Goal: Obtain resource: Download file/media

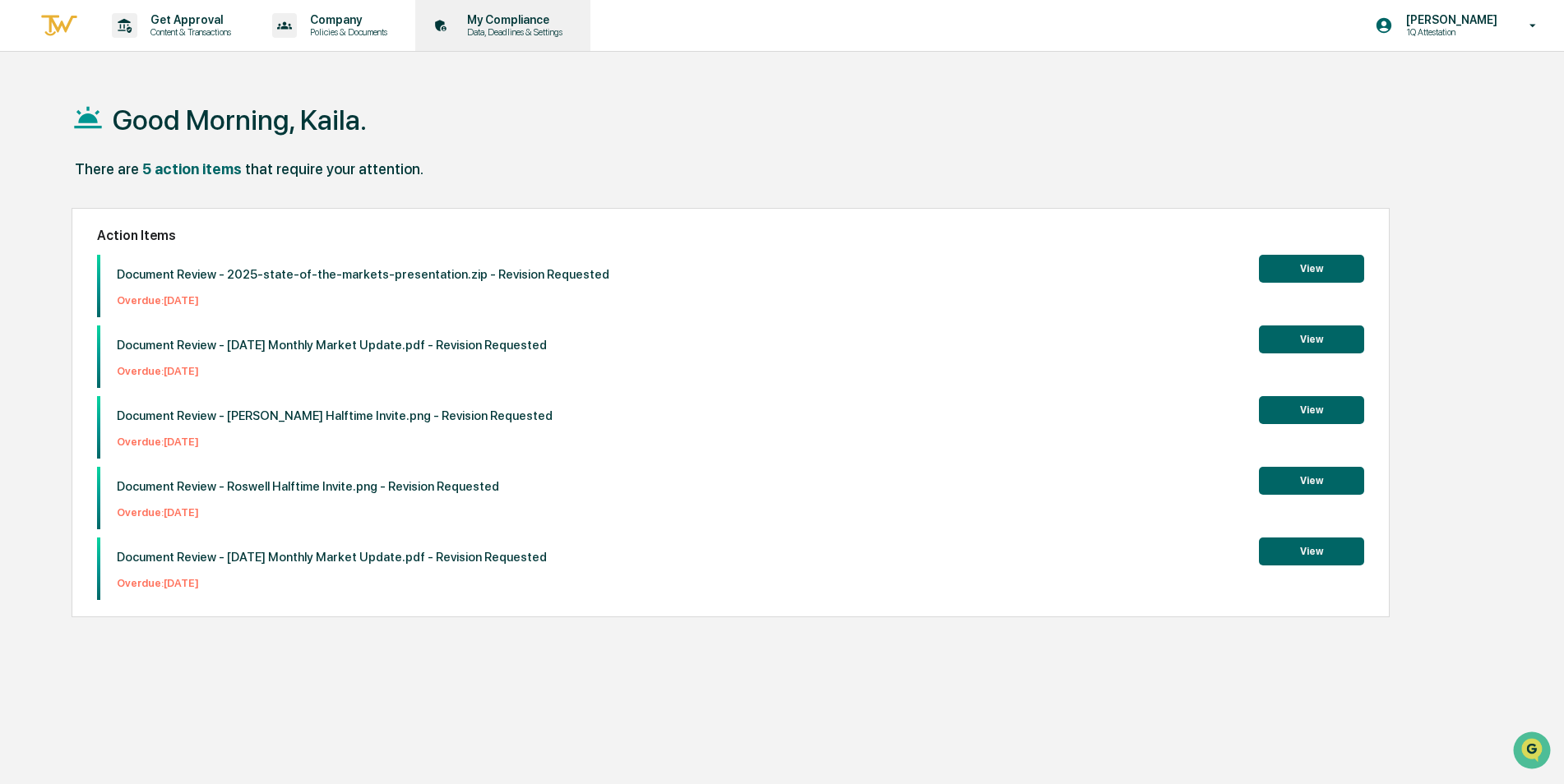
click at [531, 32] on p "Data, Deadlines & Settings" at bounding box center [512, 32] width 116 height 12
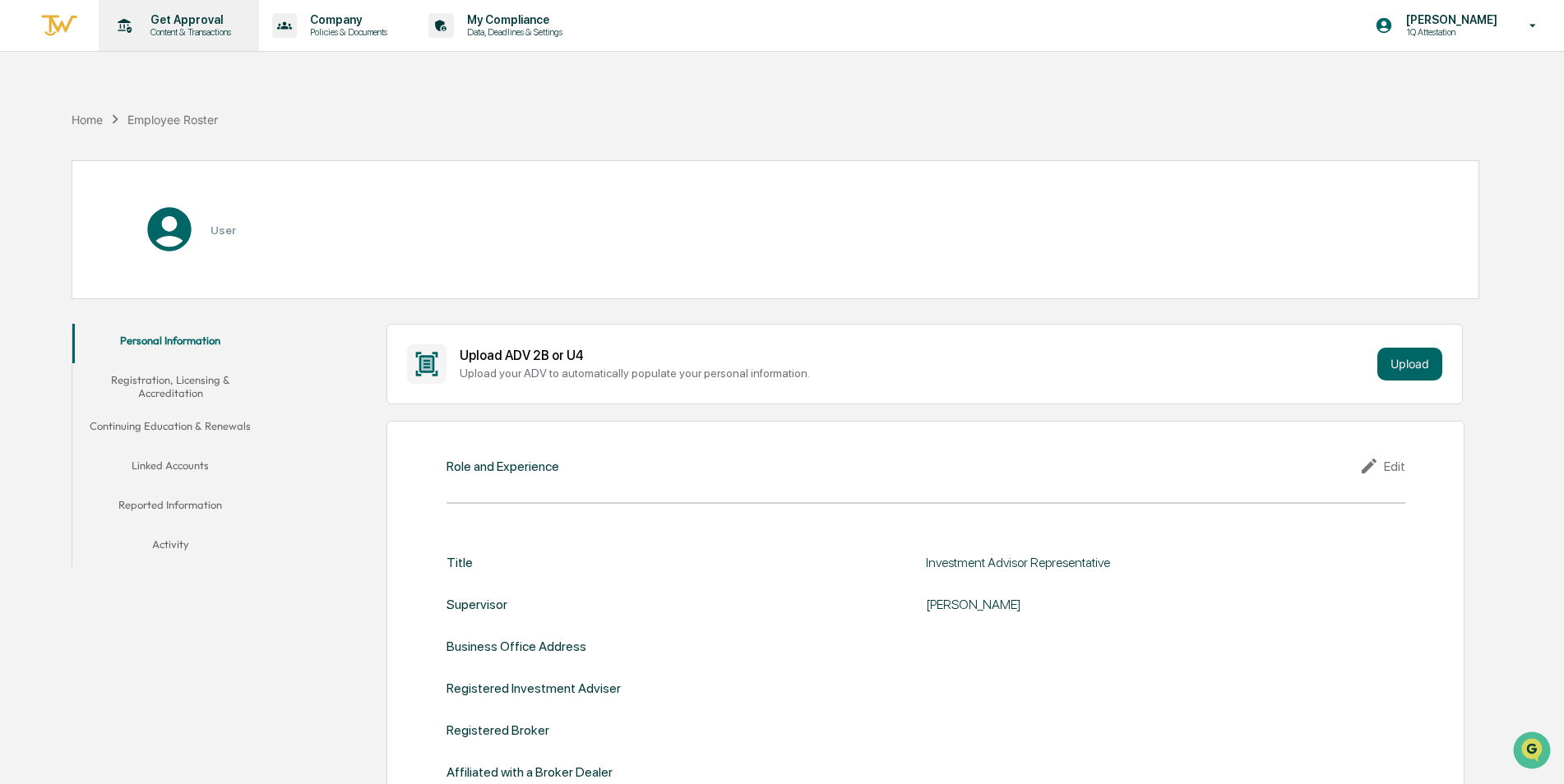
click at [180, 36] on p "Content & Transactions" at bounding box center [187, 32] width 102 height 12
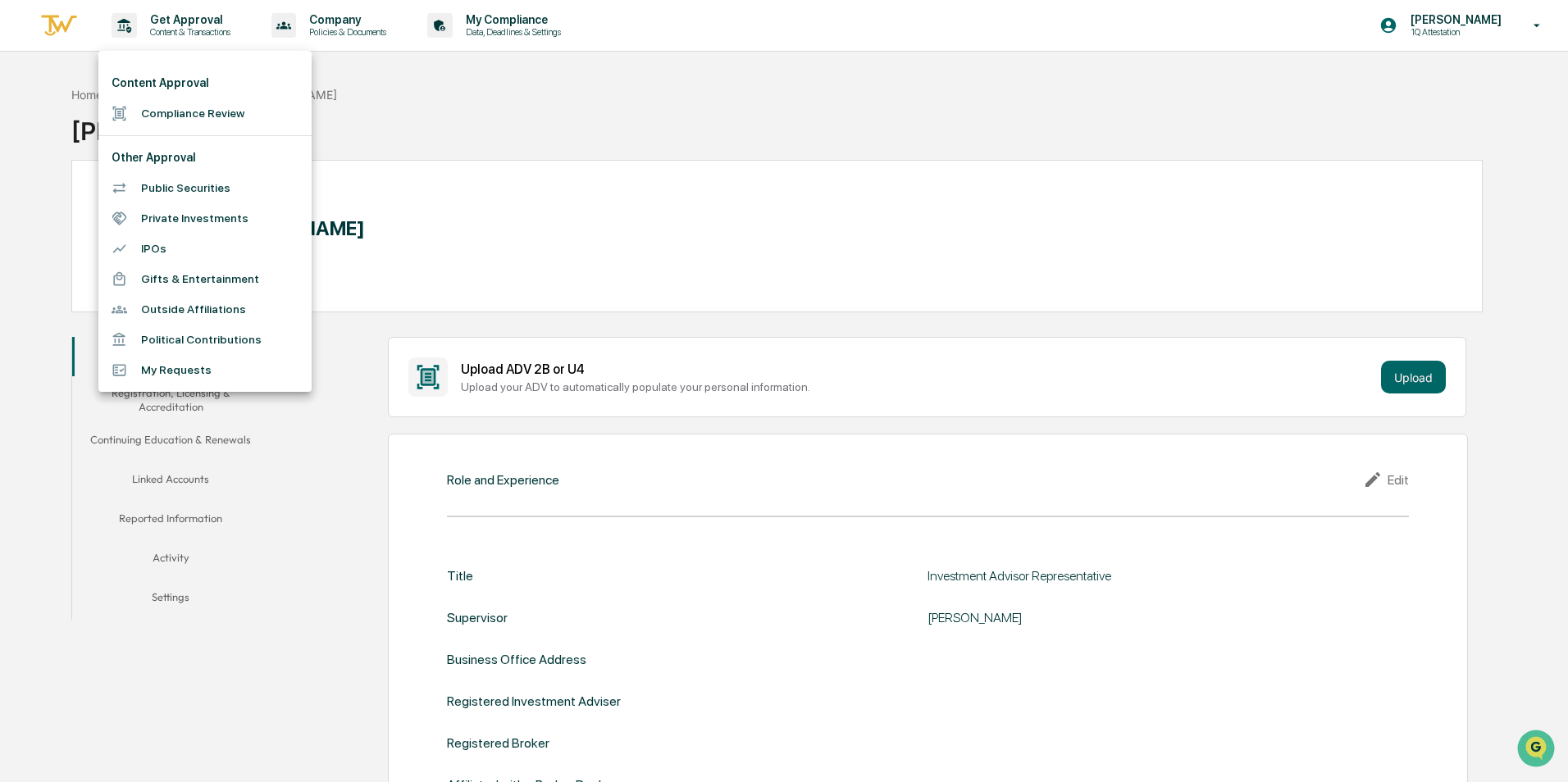
click at [0, 137] on html "Get Approval Content & Transactions Company Policies & Documents My Compliance …" at bounding box center [784, 391] width 1568 height 782
click at [152, 81] on li "Content Approval" at bounding box center [204, 83] width 213 height 30
click at [175, 77] on li "Content Approval" at bounding box center [204, 83] width 213 height 30
click at [166, 85] on li "Content Approval" at bounding box center [204, 83] width 213 height 30
click at [27, 91] on div at bounding box center [784, 391] width 1568 height 782
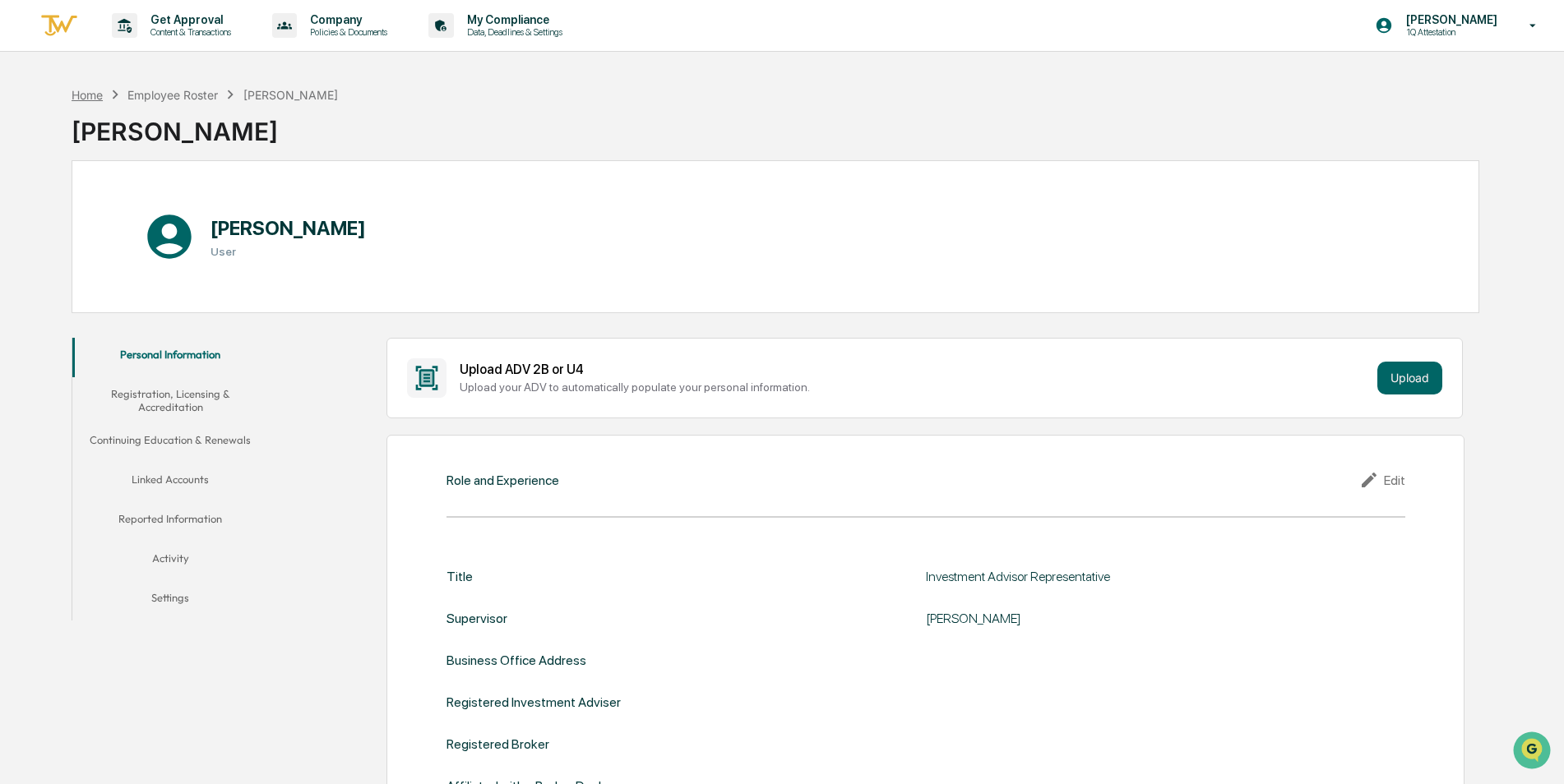
click at [90, 101] on div "Home" at bounding box center [88, 95] width 31 height 14
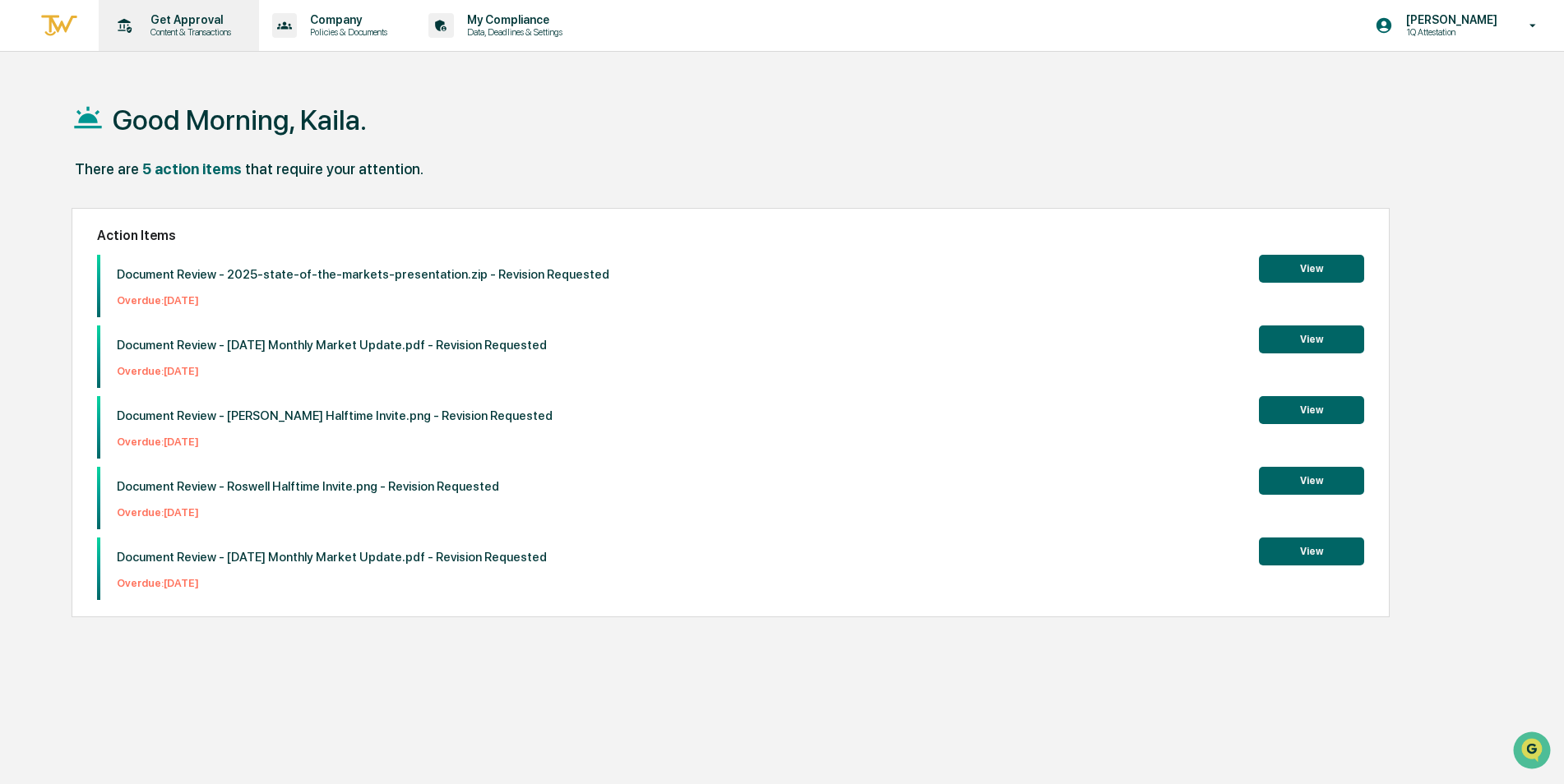
click at [215, 34] on p "Content & Transactions" at bounding box center [187, 32] width 102 height 12
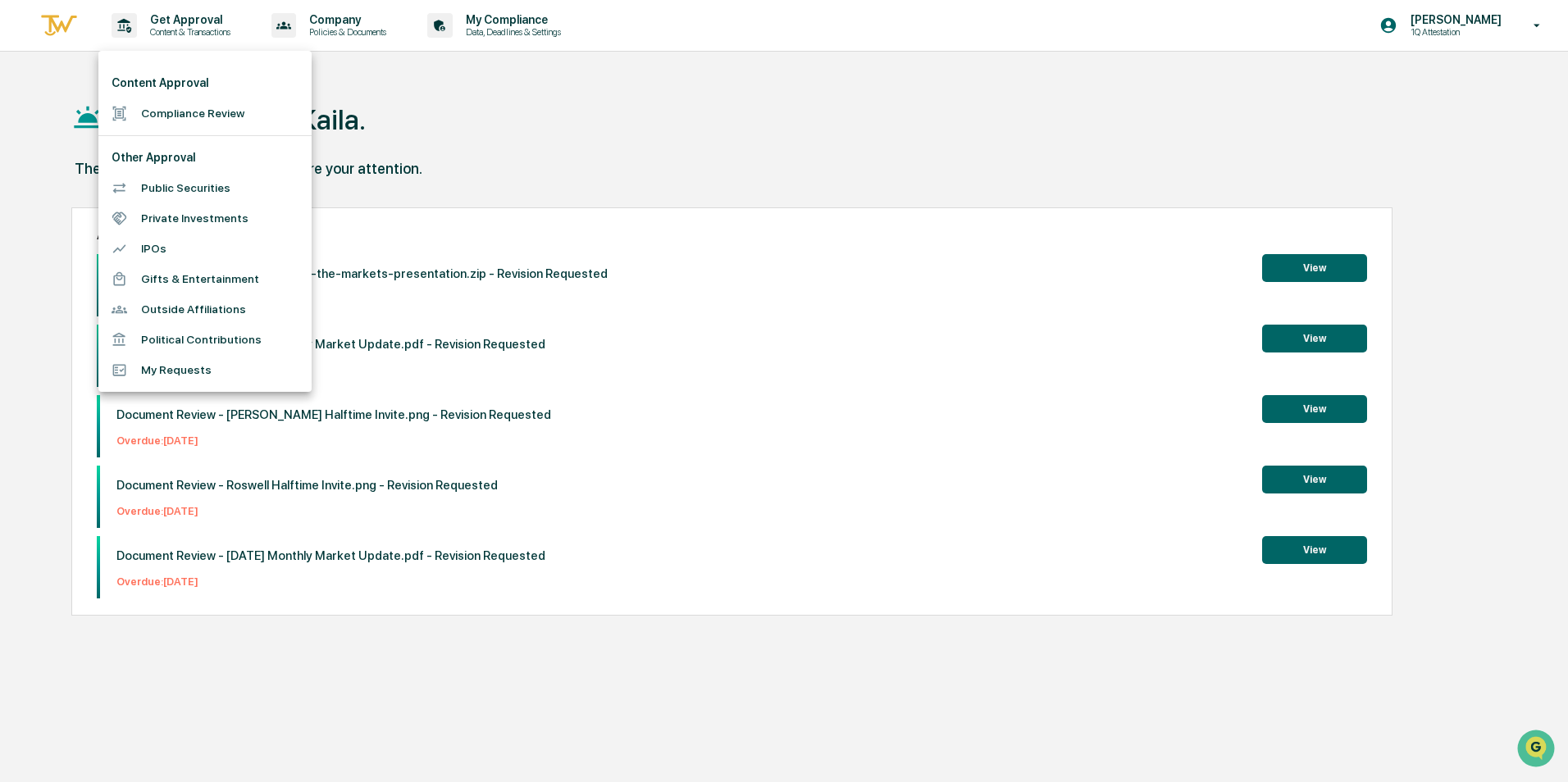
click at [172, 123] on li "Compliance Review" at bounding box center [204, 113] width 213 height 30
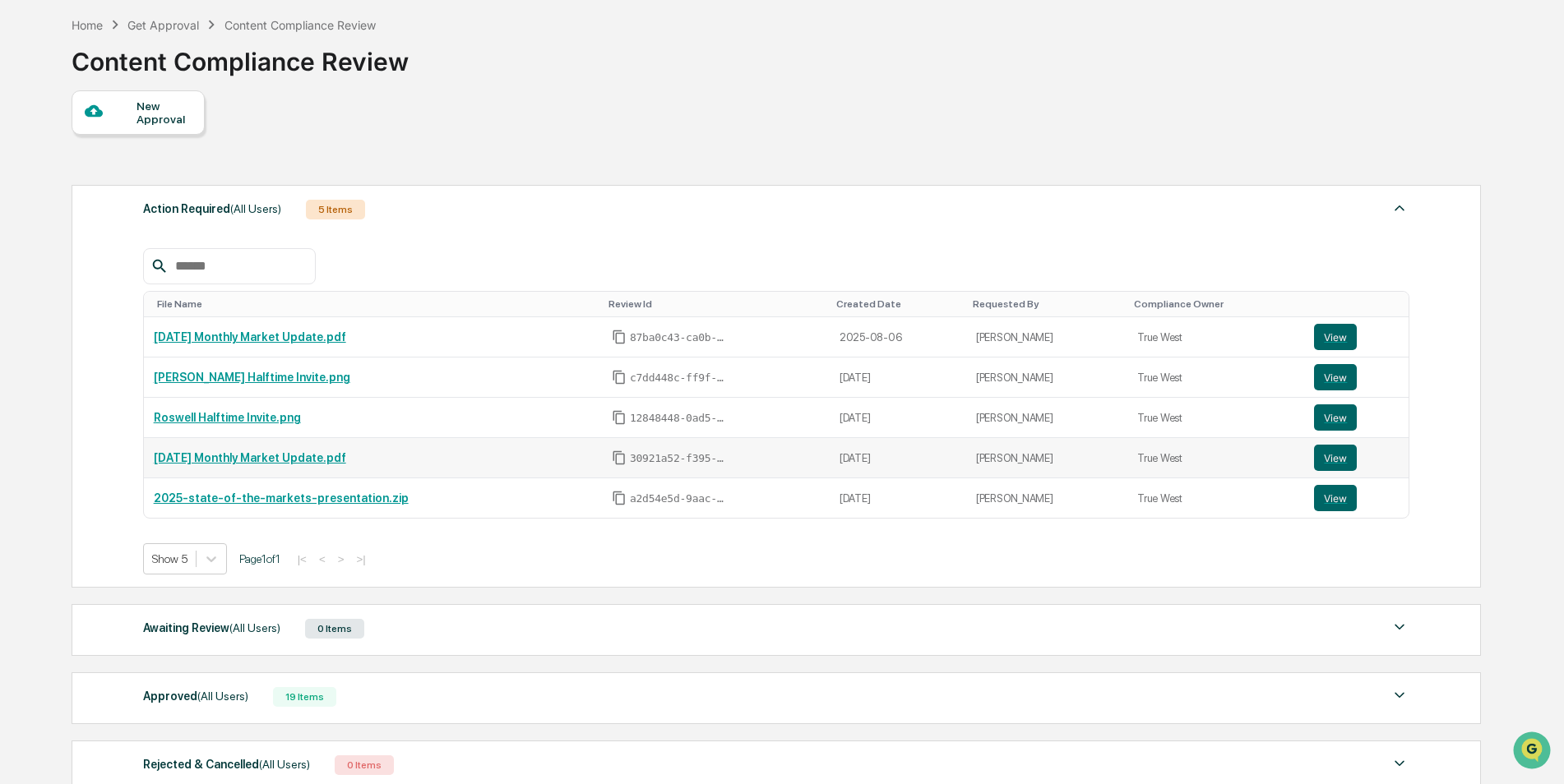
scroll to position [228, 0]
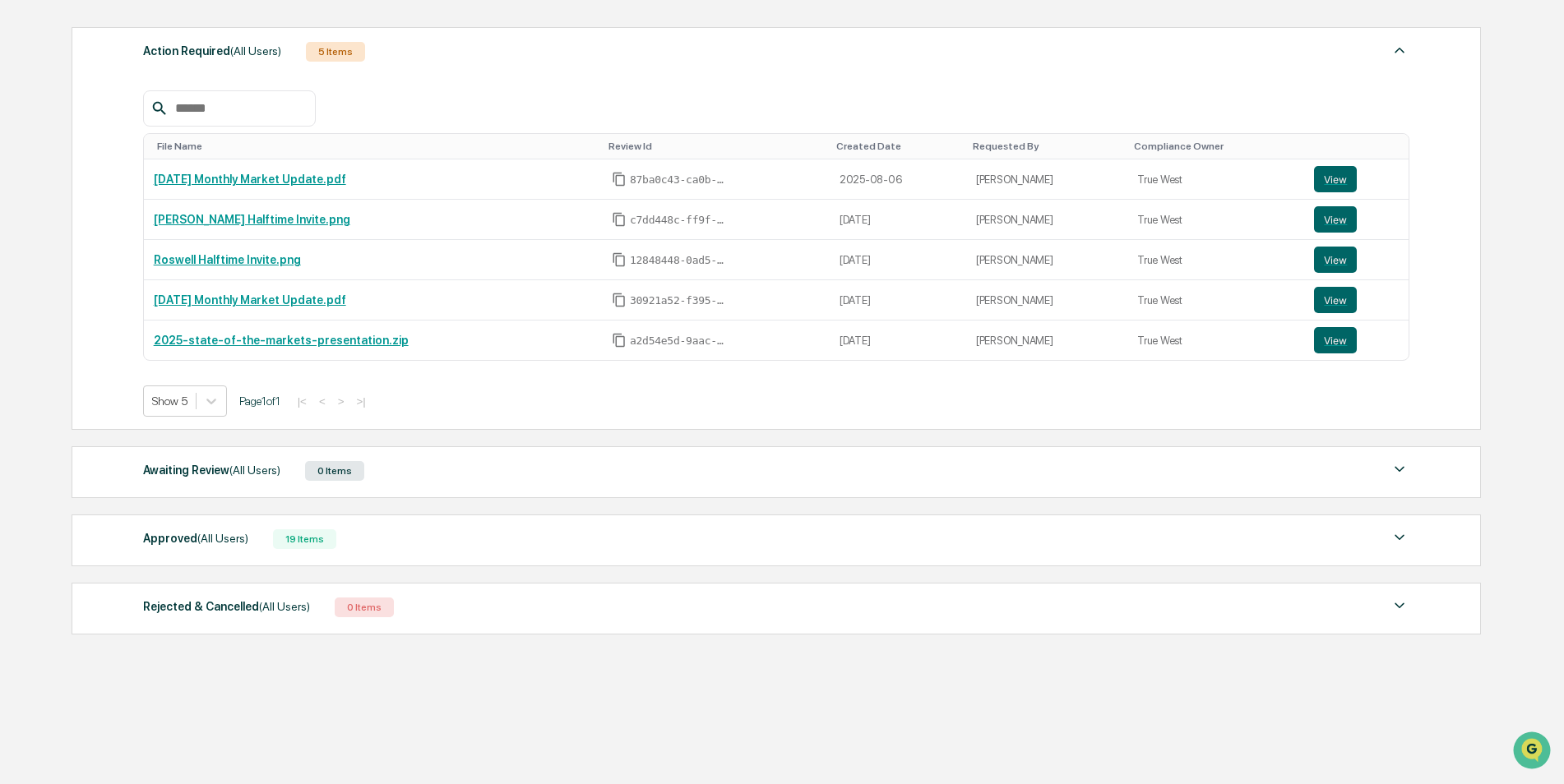
click at [444, 539] on div "Approved (All Users) 19 Items" at bounding box center [776, 539] width 1267 height 23
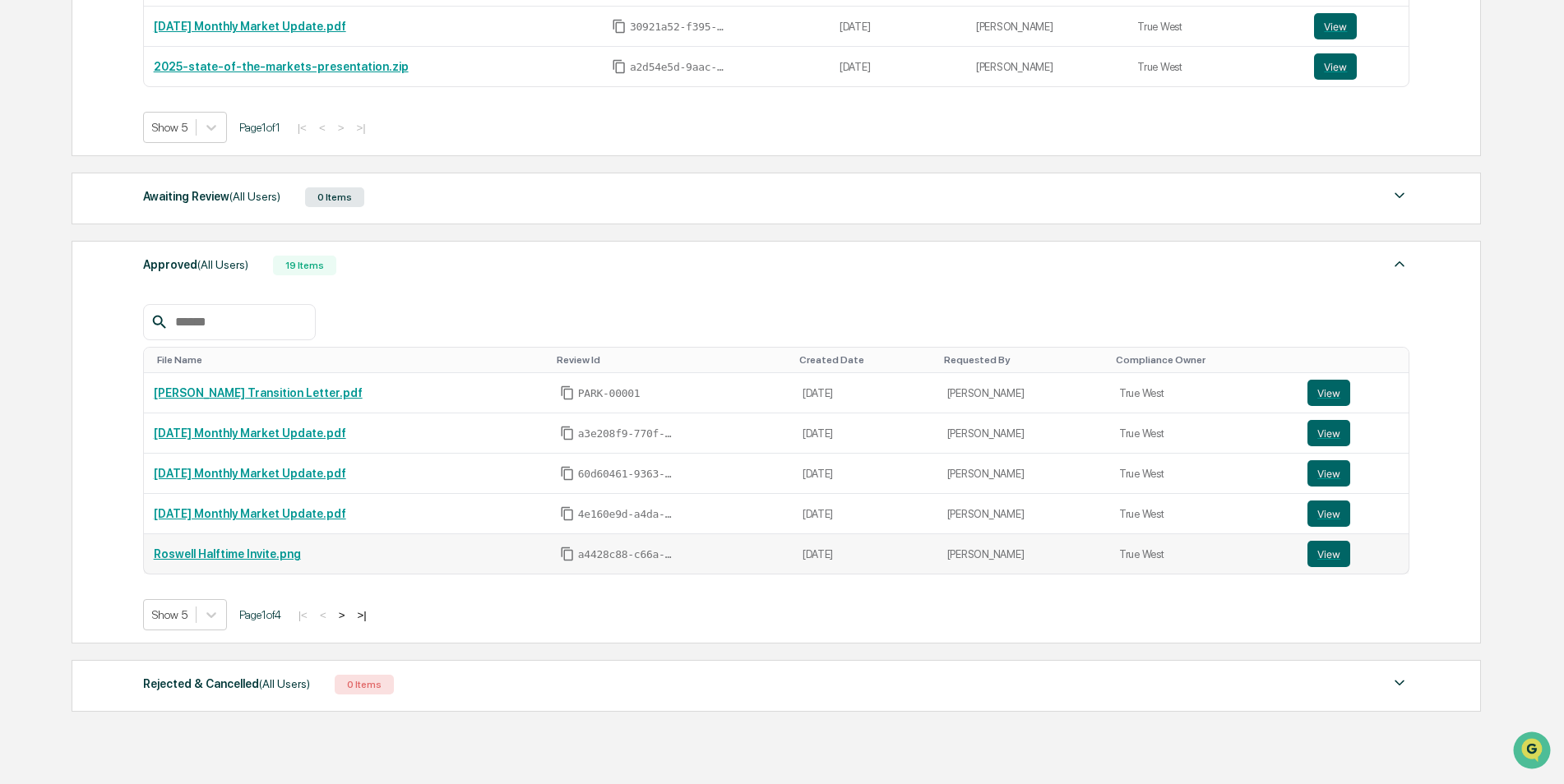
scroll to position [556, 0]
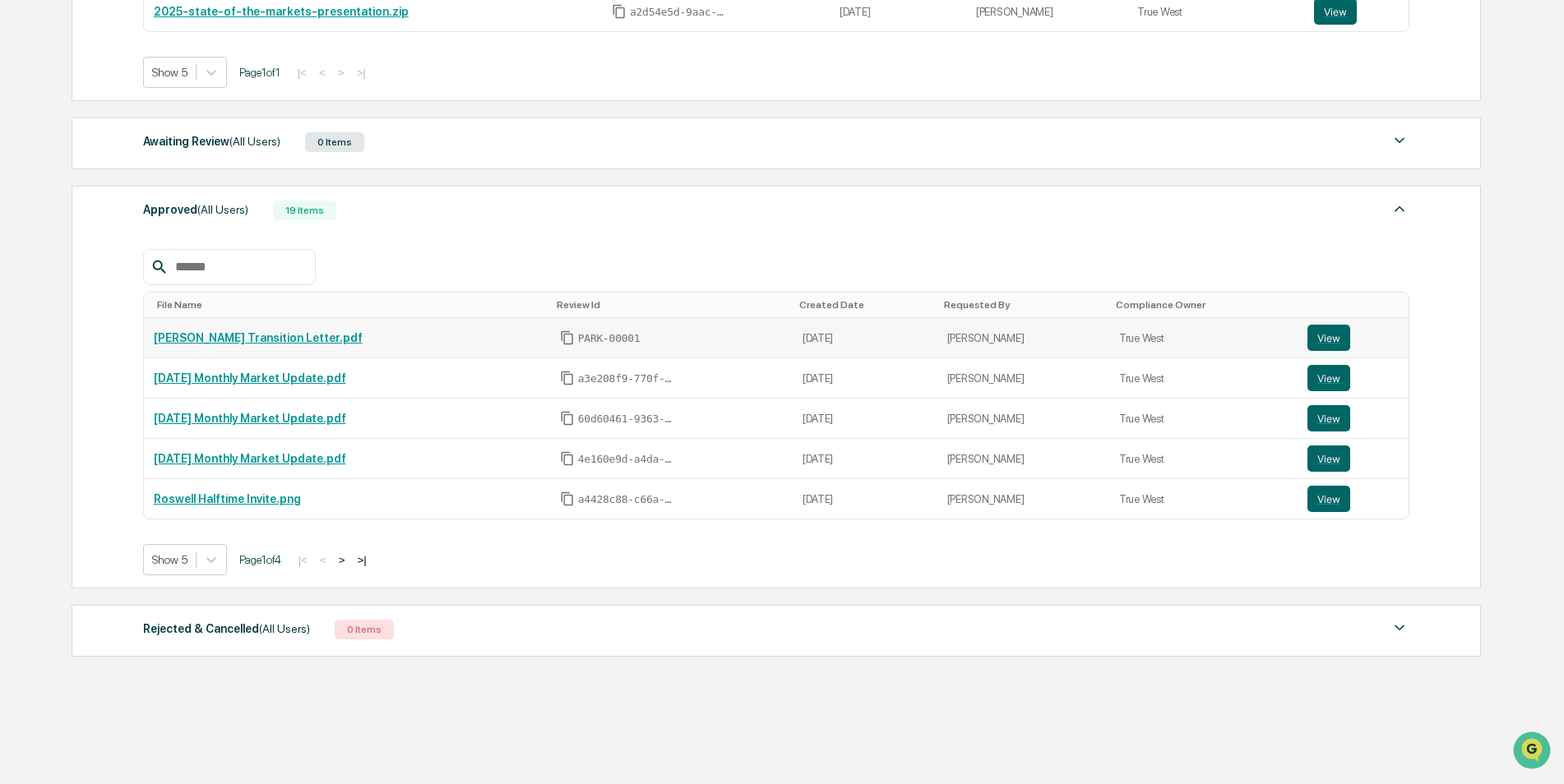
click at [234, 335] on link "[PERSON_NAME] Transition Letter.pdf" at bounding box center [258, 338] width 209 height 13
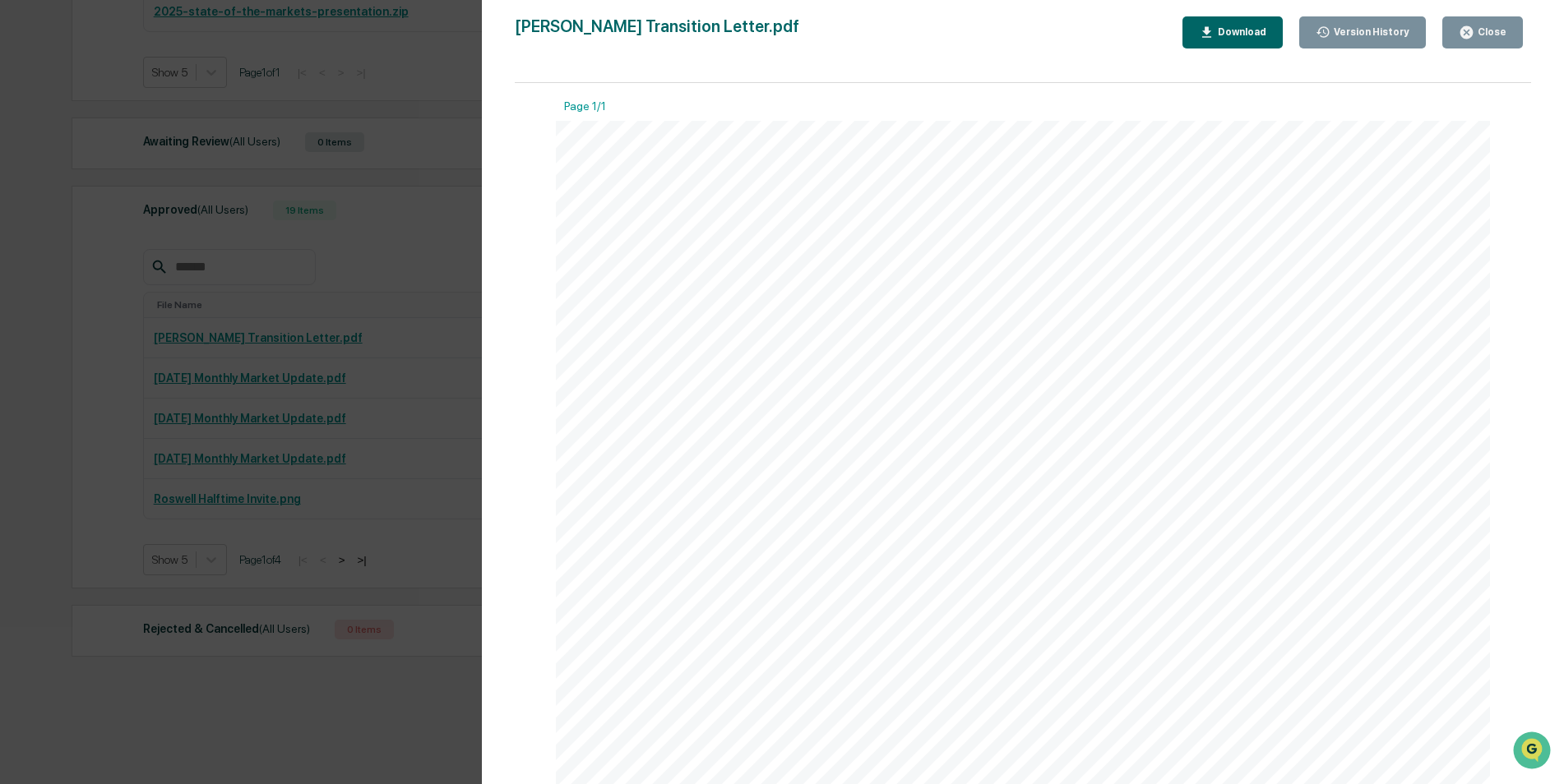
click at [1244, 30] on div "Download" at bounding box center [1240, 32] width 52 height 12
drag, startPoint x: 435, startPoint y: 441, endPoint x: 477, endPoint y: 427, distance: 44.3
click at [435, 441] on div "Version History [DATE] 08:21 PM [PERSON_NAME] [DATE] 09:51 PM [PERSON_NAME] Tra…" at bounding box center [782, 392] width 1564 height 784
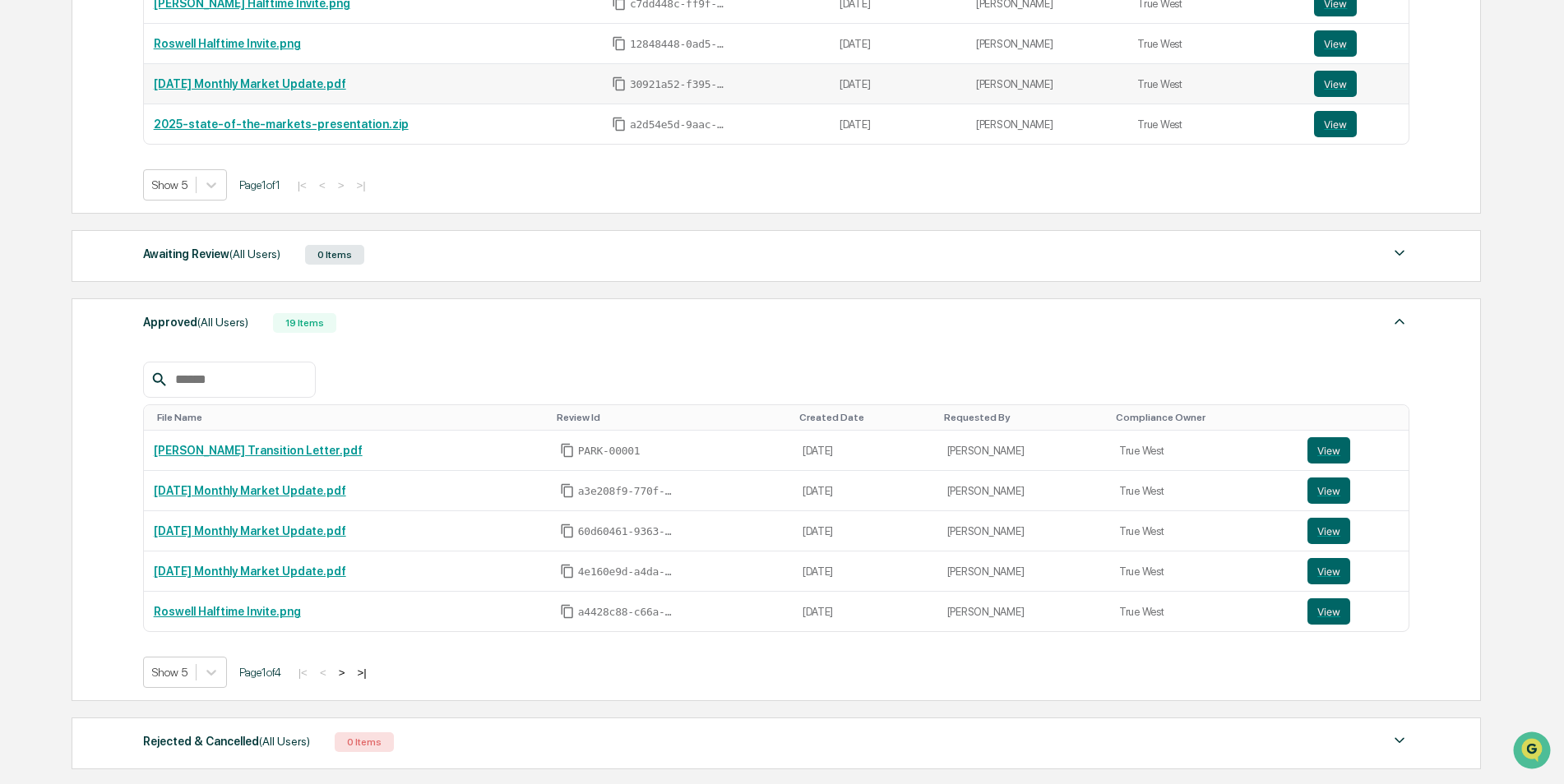
scroll to position [575, 0]
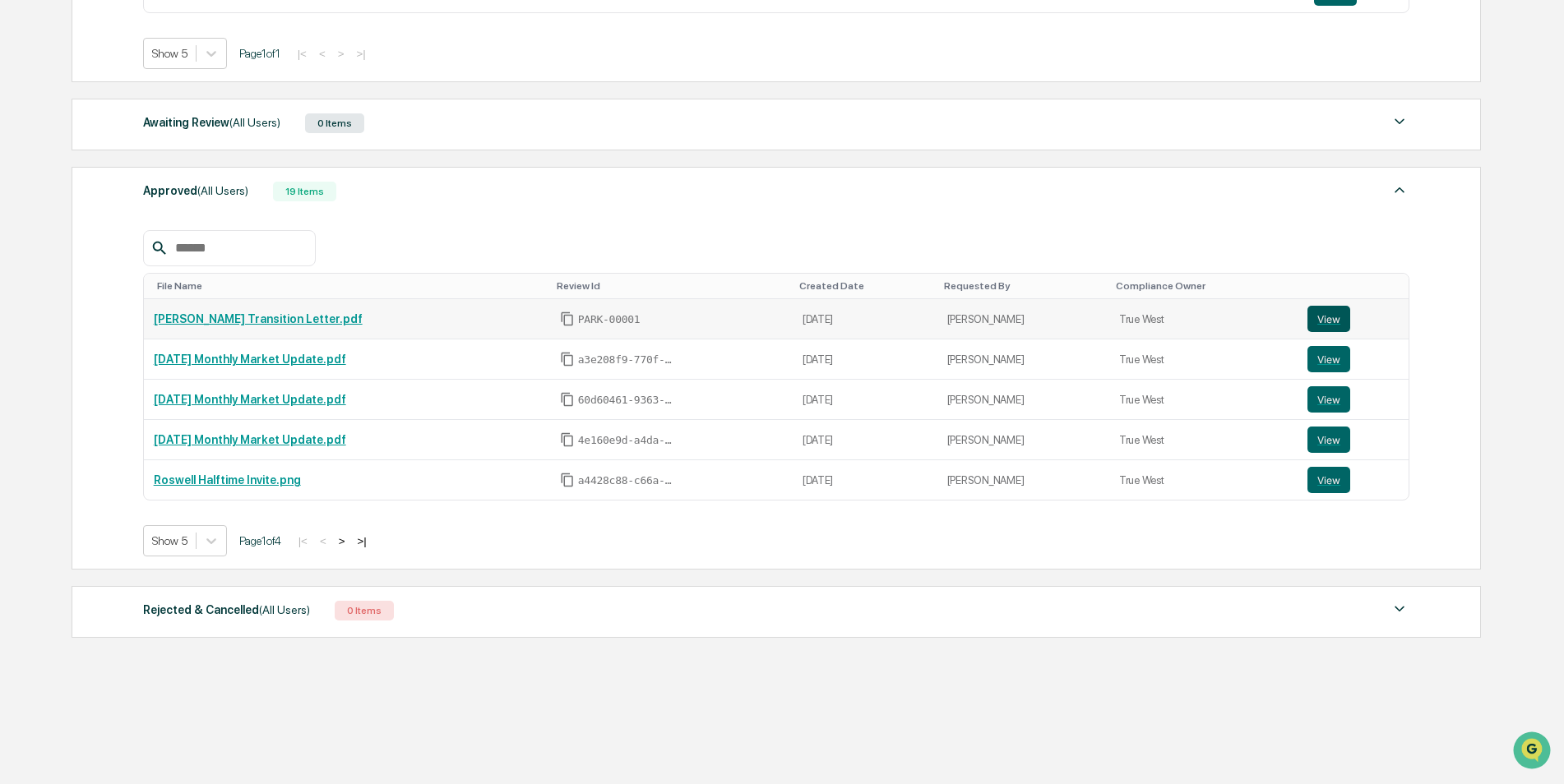
click at [1310, 309] on button "View" at bounding box center [1329, 319] width 43 height 26
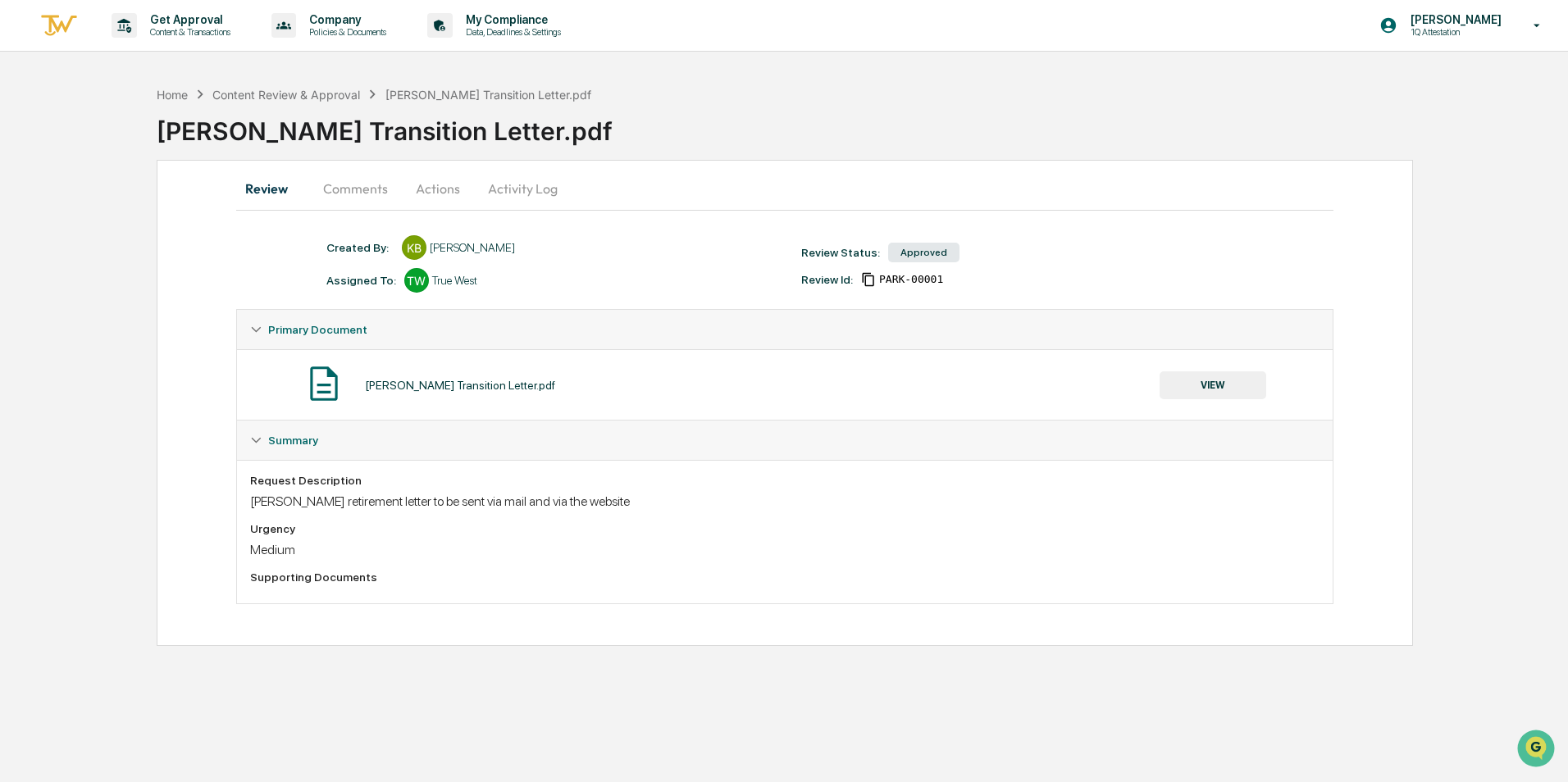
click at [453, 386] on div "[PERSON_NAME] Transition Letter.pdf" at bounding box center [460, 385] width 190 height 13
click at [1236, 384] on button "VIEW" at bounding box center [1212, 385] width 106 height 28
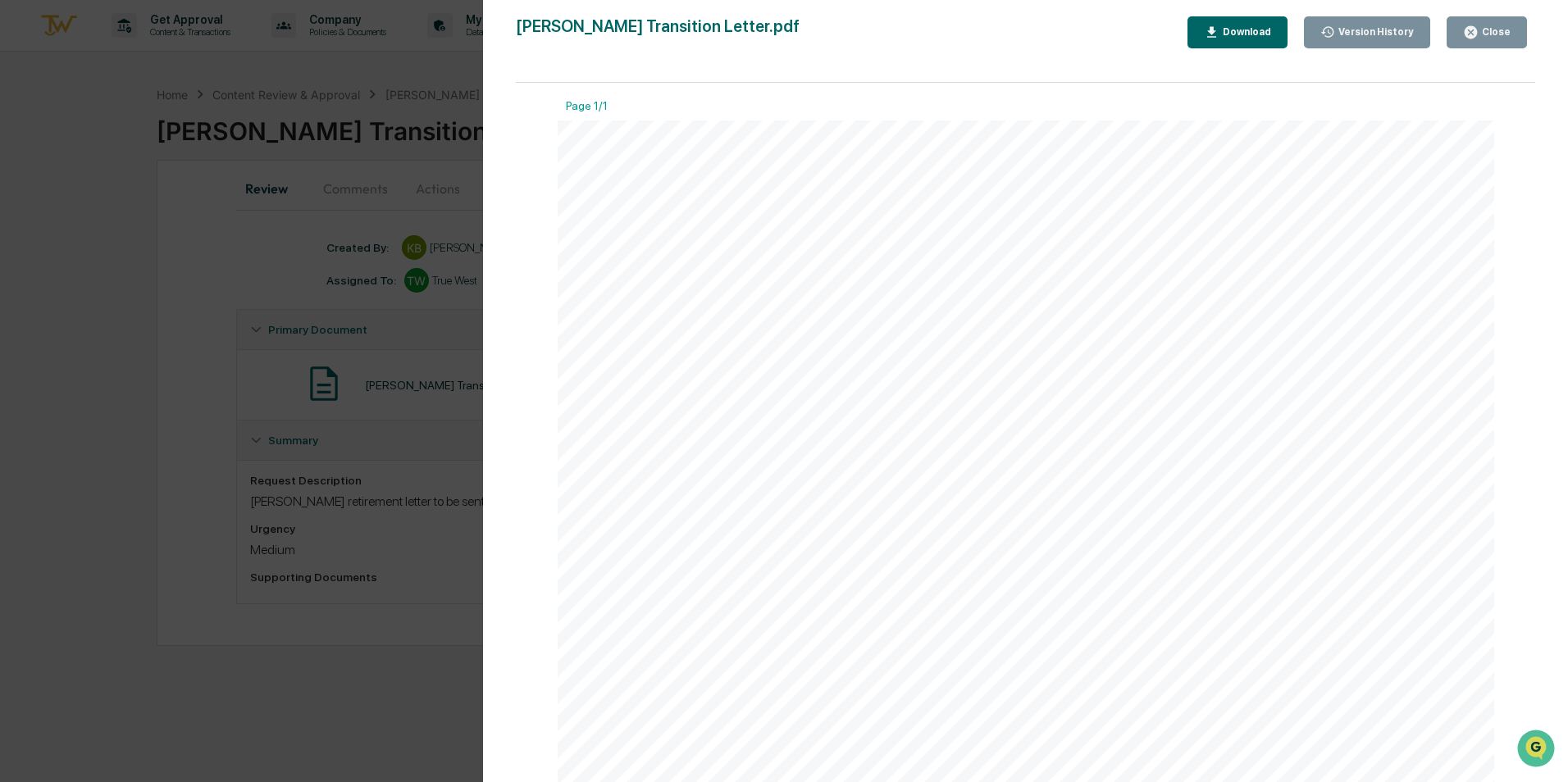
scroll to position [550, 0]
click at [1359, 28] on div "Version History" at bounding box center [1374, 32] width 79 height 12
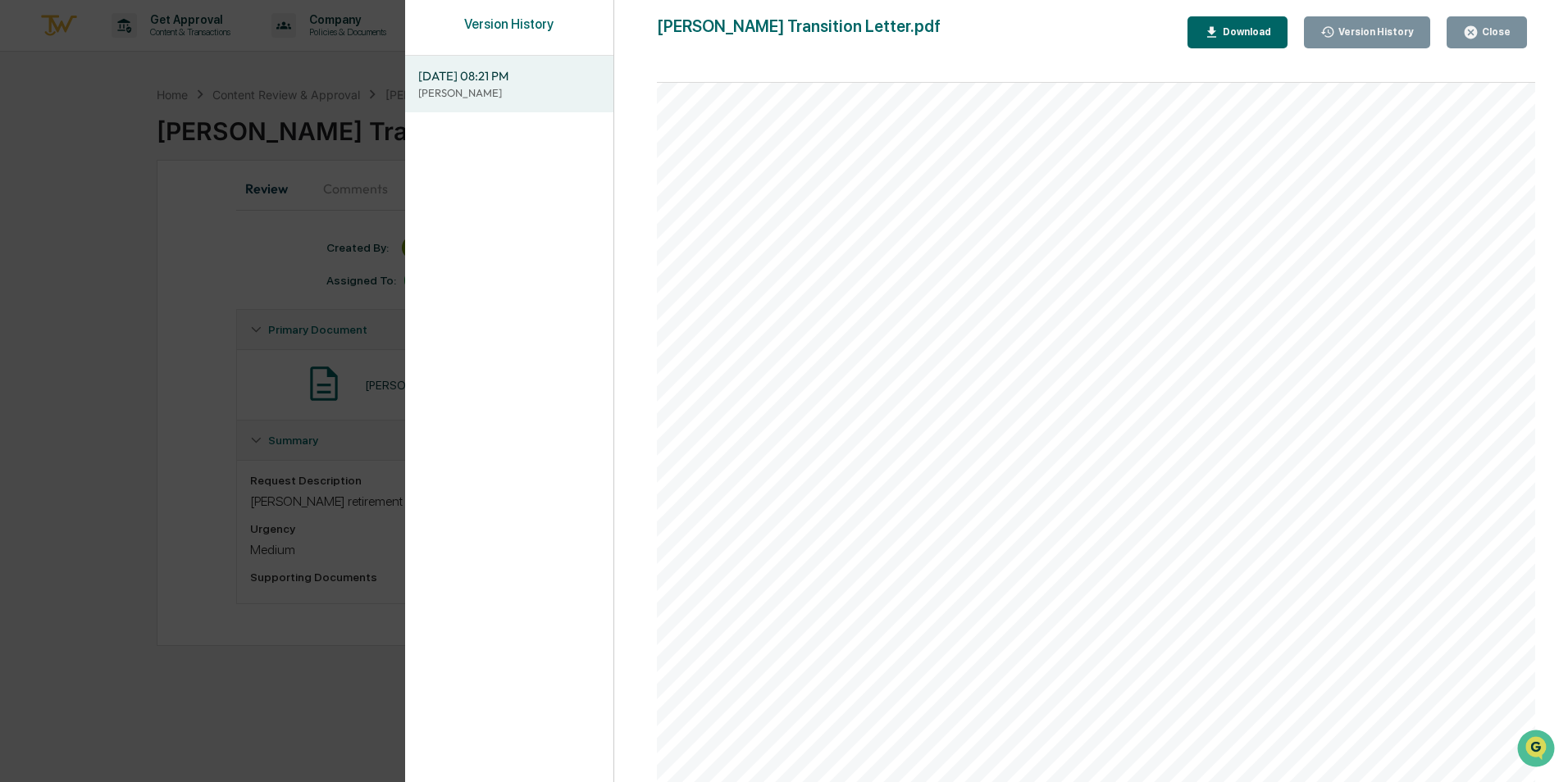
scroll to position [0, 0]
click at [1234, 35] on div "Download" at bounding box center [1245, 32] width 52 height 12
